Goal: Find specific page/section: Find specific page/section

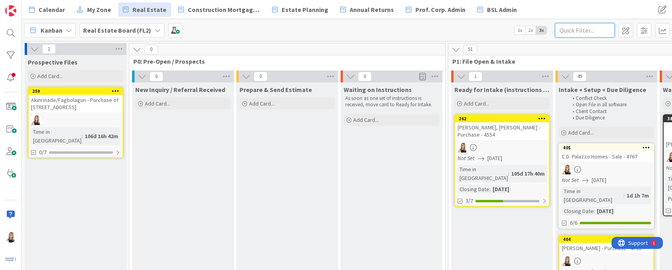
click at [583, 27] on input "text" at bounding box center [585, 30] width 60 height 14
click at [588, 30] on input "text" at bounding box center [585, 30] width 60 height 14
click at [594, 35] on input "text" at bounding box center [585, 30] width 60 height 14
click at [571, 31] on input "text" at bounding box center [585, 30] width 60 height 14
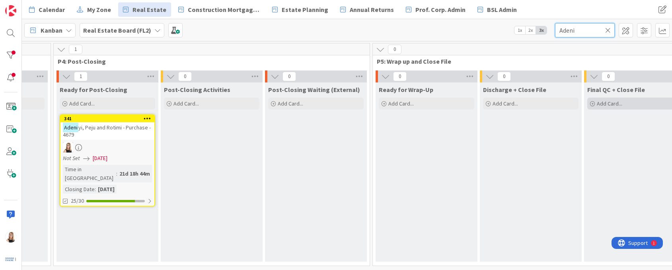
scroll to position [0, 1352]
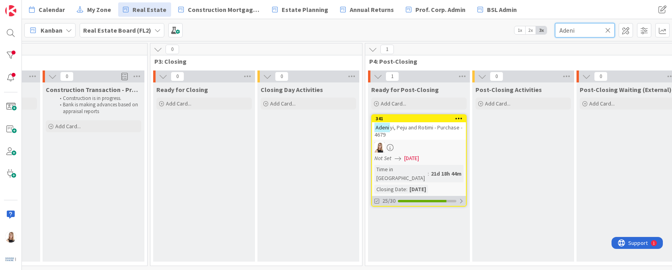
type input "Adeni"
click at [425, 200] on div at bounding box center [422, 201] width 49 height 2
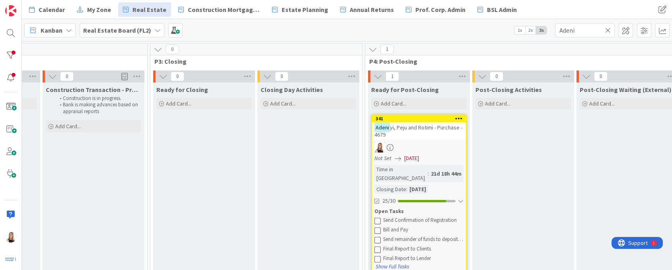
click at [377, 217] on icon at bounding box center [377, 220] width 6 height 6
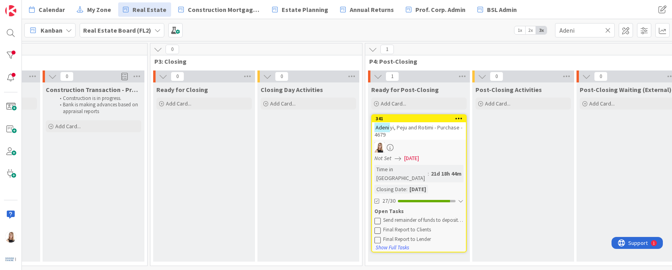
click at [377, 217] on icon at bounding box center [377, 220] width 6 height 6
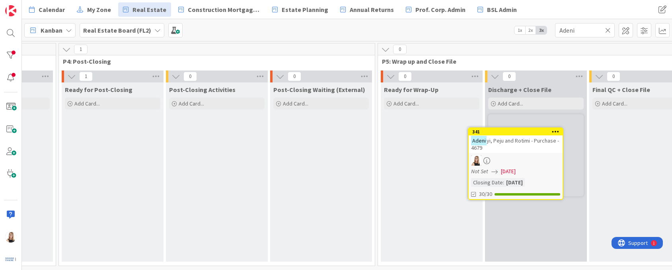
scroll to position [0, 1661]
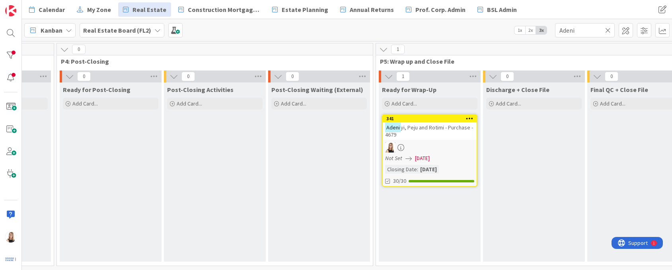
click at [608, 31] on icon at bounding box center [608, 30] width 6 height 7
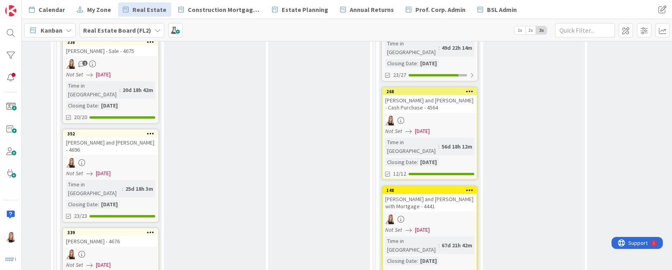
scroll to position [784, 1661]
